Goal: Information Seeking & Learning: Check status

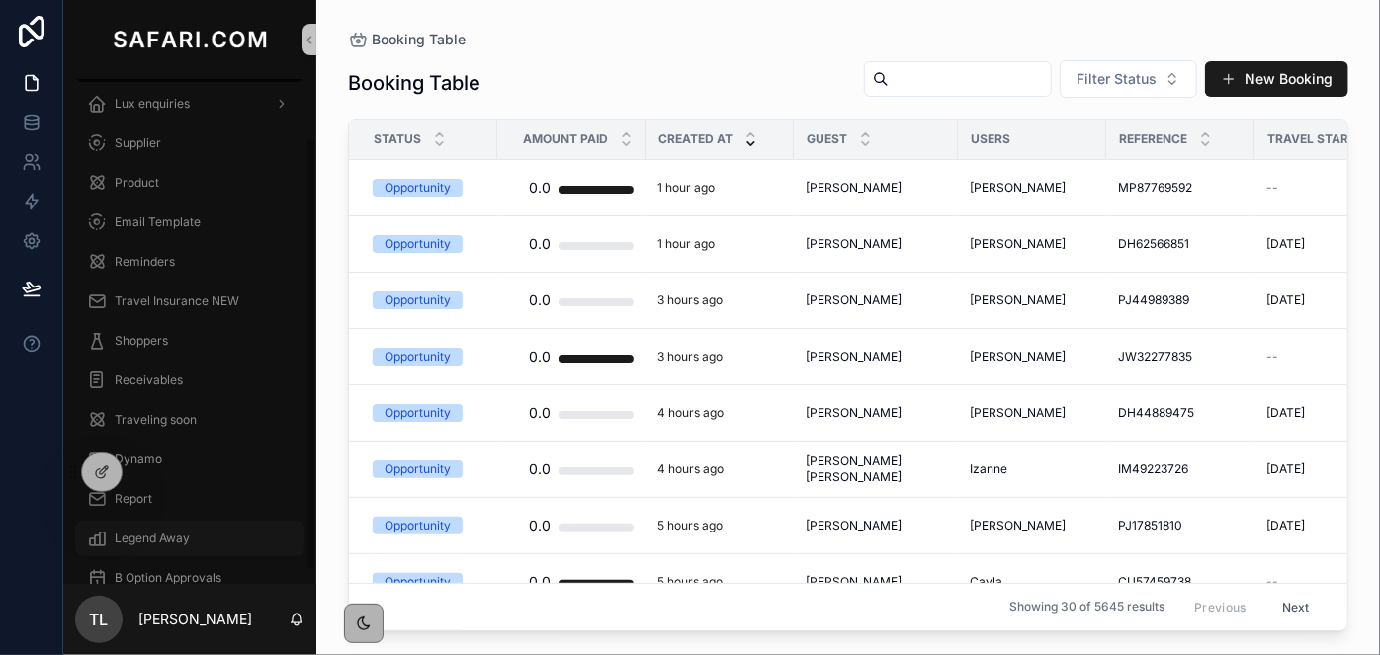
scroll to position [84, 0]
click at [163, 466] on div "Report" at bounding box center [190, 462] width 206 height 32
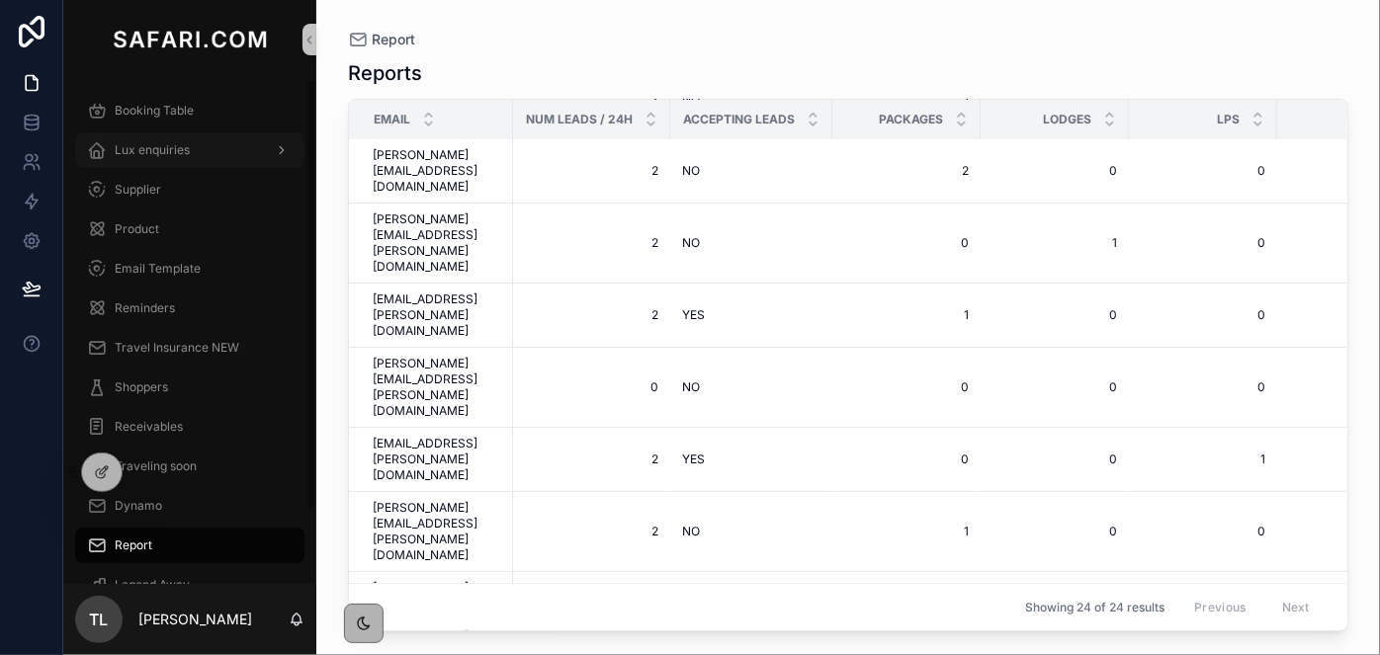
click at [164, 153] on span "Lux enquiries" at bounding box center [152, 150] width 75 height 16
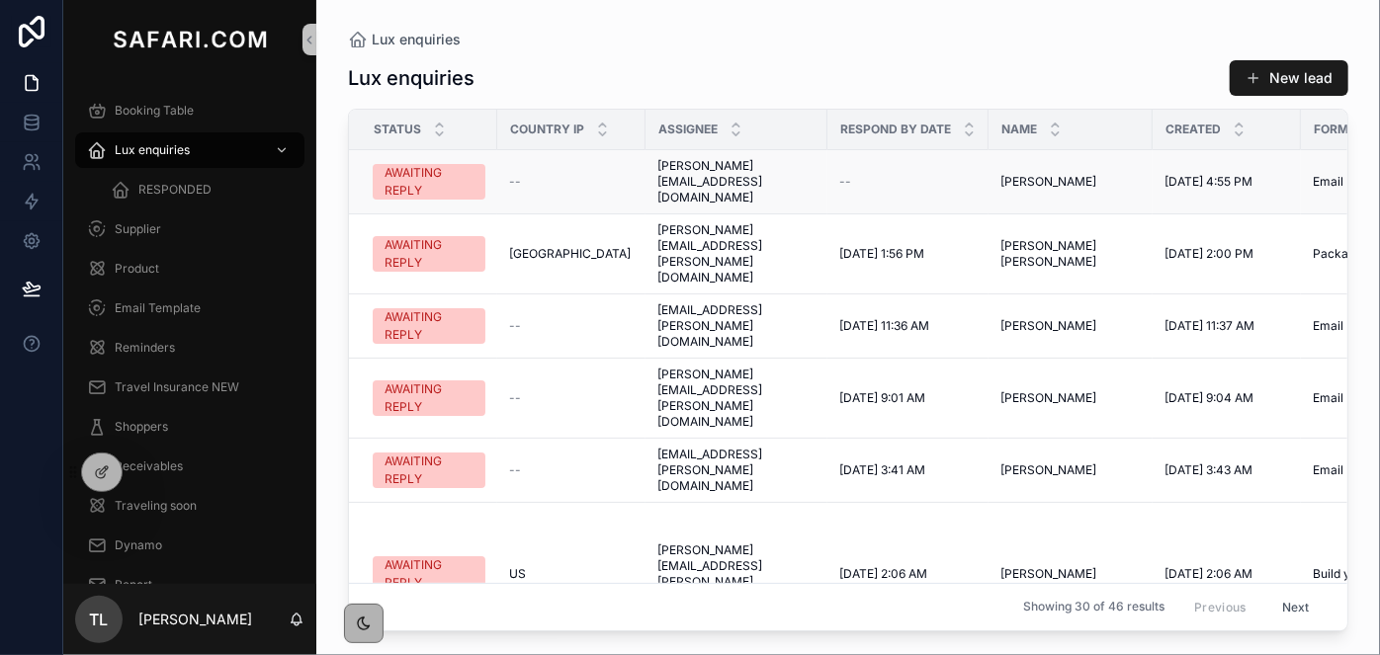
click at [1053, 174] on span "[PERSON_NAME]" at bounding box center [1048, 182] width 96 height 16
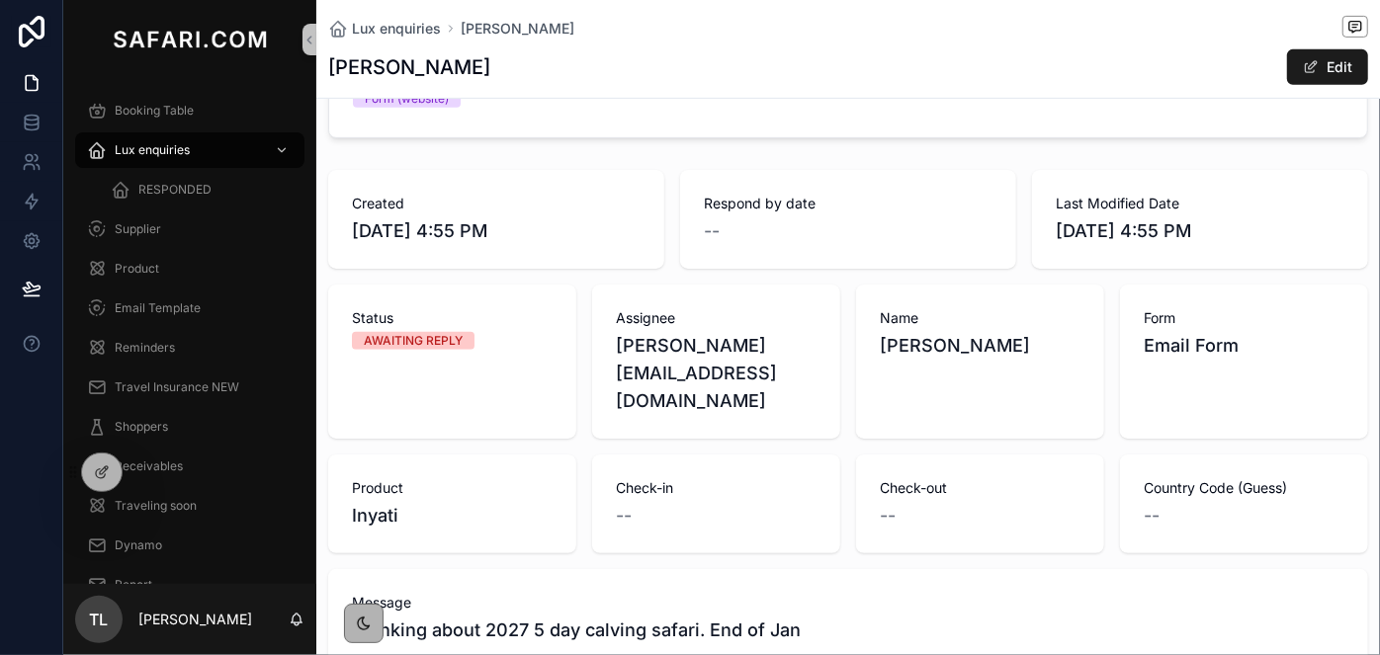
scroll to position [539, 0]
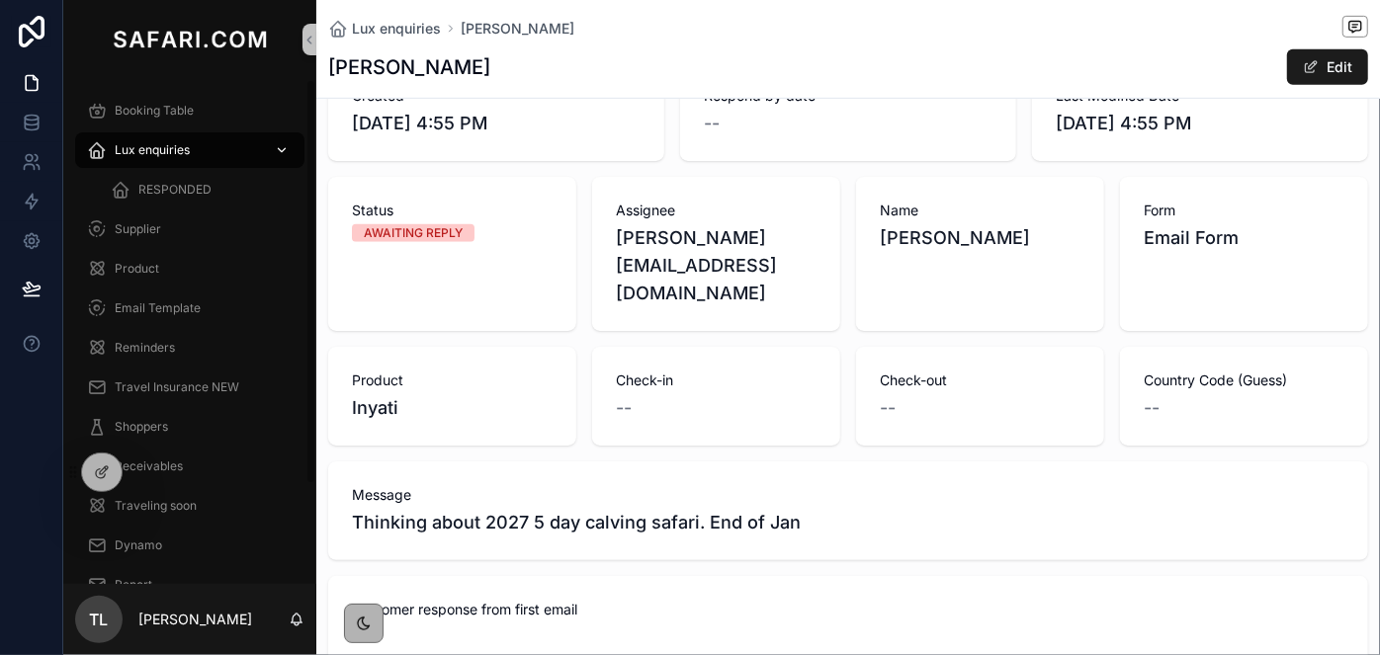
click at [213, 167] on link "Lux enquiries" at bounding box center [189, 150] width 229 height 36
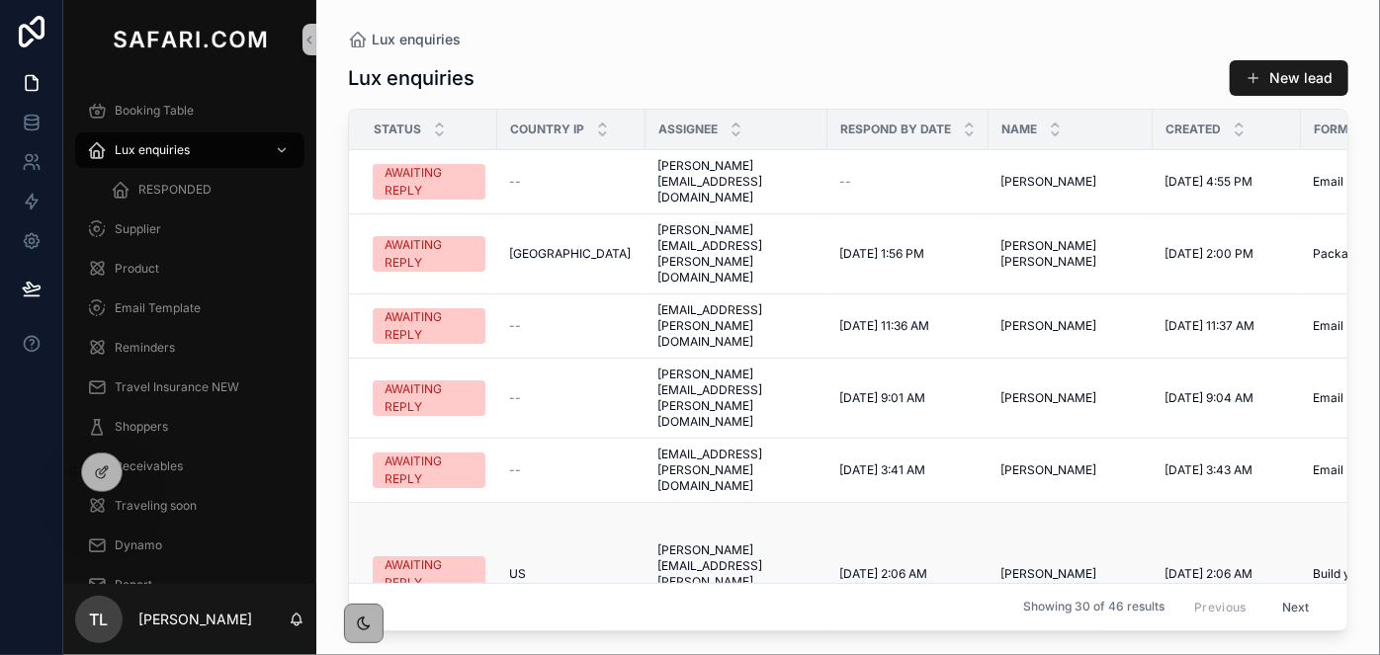
click at [1173, 566] on span "[DATE] 2:06 AM" at bounding box center [1208, 574] width 88 height 16
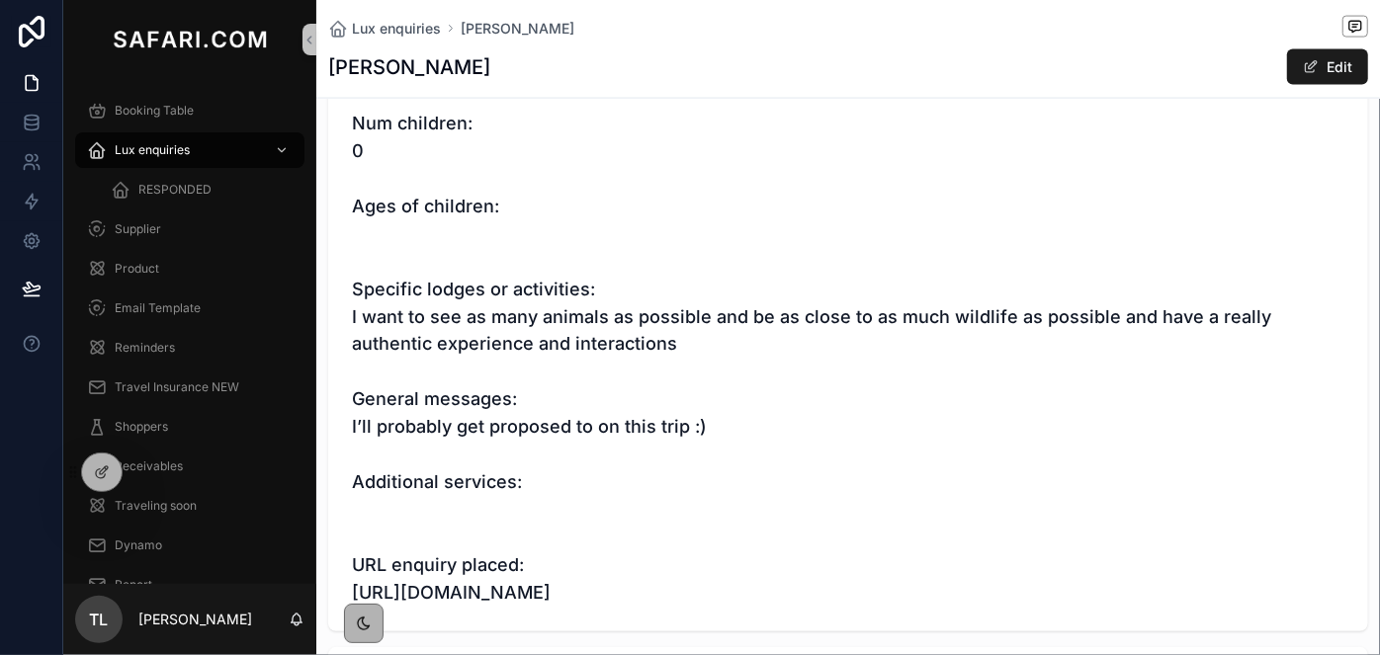
scroll to position [1581, 0]
